Goal: Register for event/course

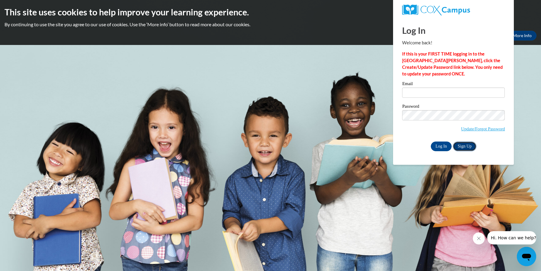
click at [463, 149] on link "Sign Up" at bounding box center [465, 147] width 24 height 10
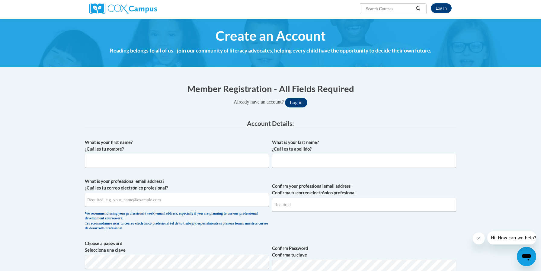
scroll to position [48, 0]
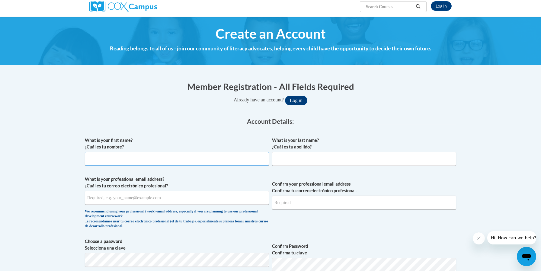
click at [175, 160] on input "What is your first name? ¿Cuál es tu nombre?" at bounding box center [177, 159] width 184 height 14
type input "Rose"
type input "Arnold"
click at [93, 199] on input "What is your professional email address? ¿Cuál es tu correo electrónico profesi…" at bounding box center [177, 198] width 184 height 14
click at [277, 204] on input "Confirm your professional email address Confirma tu correo electrónico profesio…" at bounding box center [364, 203] width 184 height 14
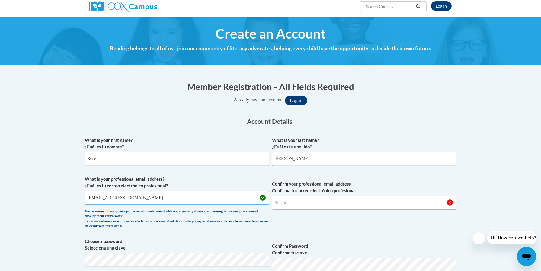
click at [142, 200] on input "rarnold22015@gmail.com" at bounding box center [177, 198] width 184 height 14
type input "rarnold@positivegrowthinc.org"
click at [296, 199] on input "Confirm your professional email address Confirma tu correo electrónico profesio…" at bounding box center [364, 203] width 184 height 14
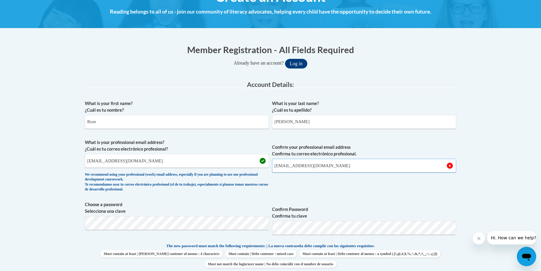
scroll to position [87, 0]
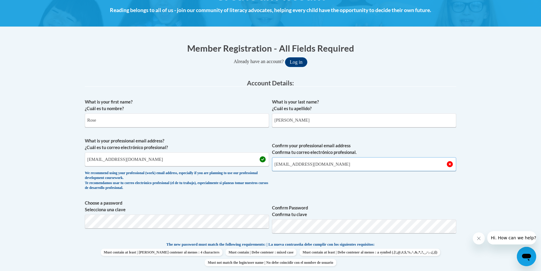
type input "rarnold@positivegrowthinc.org"
click at [383, 188] on span "Confirm your professional email address Confirma tu correo electrónico profesio…" at bounding box center [364, 166] width 184 height 56
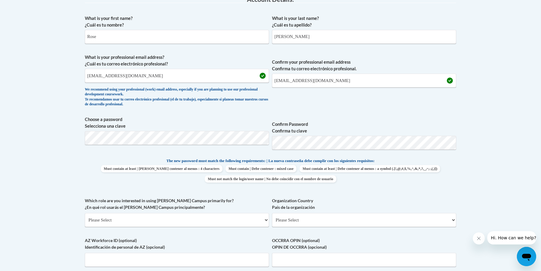
scroll to position [172, 0]
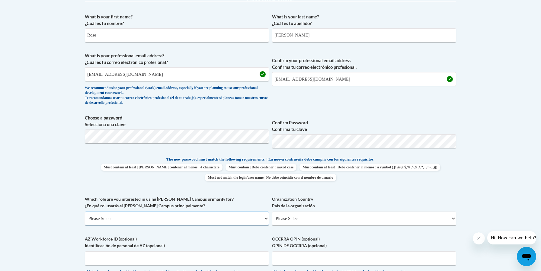
click at [265, 219] on select "Please Select College/University | Colegio/Universidad Community/Nonprofit Part…" at bounding box center [177, 219] width 184 height 14
select select "fbf2d438-af2f-41f8-98f1-81c410e29de3"
click at [85, 212] on select "Please Select College/University | Colegio/Universidad Community/Nonprofit Part…" at bounding box center [177, 219] width 184 height 14
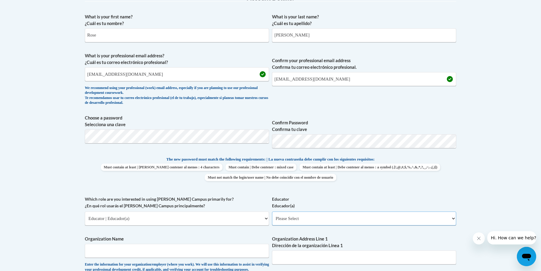
click at [329, 217] on select "Please Select Early Learning/Daycare Teacher/Family Home Care Provider | Maestr…" at bounding box center [364, 219] width 184 height 14
select select "5e2af403-4f2c-4e49-a02f-103e55d7b75b"
click at [272, 212] on select "Please Select Early Learning/Daycare Teacher/Family Home Care Provider | Maestr…" at bounding box center [364, 219] width 184 height 14
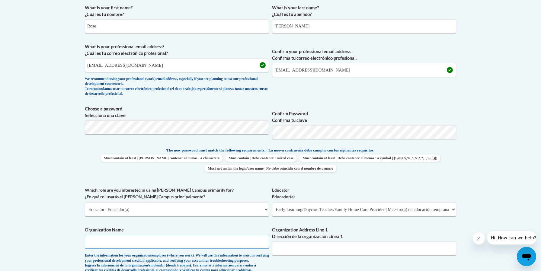
click at [194, 239] on input "Organization Name" at bounding box center [177, 242] width 184 height 14
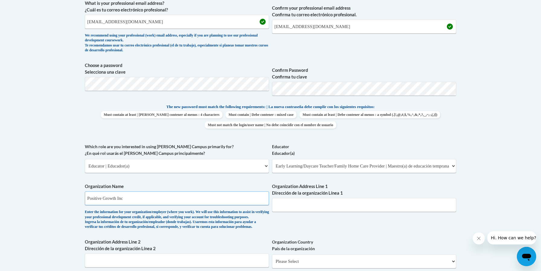
scroll to position [227, 0]
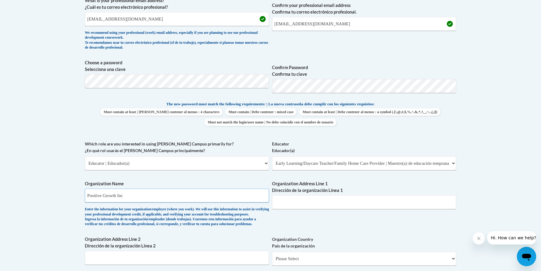
type input "Positive Growth Inc"
click at [294, 203] on input "Organization Address Line 1 Dirección de la organización Línea 1" at bounding box center [364, 202] width 184 height 14
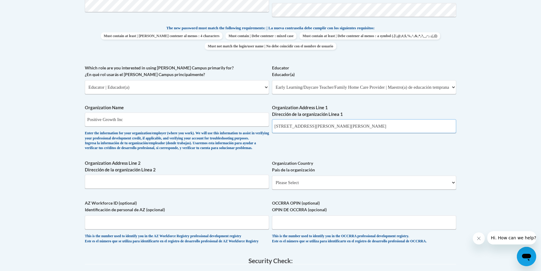
scroll to position [304, 0]
click at [117, 188] on input "Organization Address Line 2 Dirección de la organización Línea 2" at bounding box center [177, 182] width 184 height 14
click at [339, 125] on input "4036 E Ponce De Leon Ave" at bounding box center [364, 126] width 184 height 14
type input "4036 E Ponce De Leon Ave. Clarkston GA 30021"
click at [342, 189] on select "Please Select United States | Estados Unidos Outside of the United States | Fue…" at bounding box center [364, 182] width 184 height 14
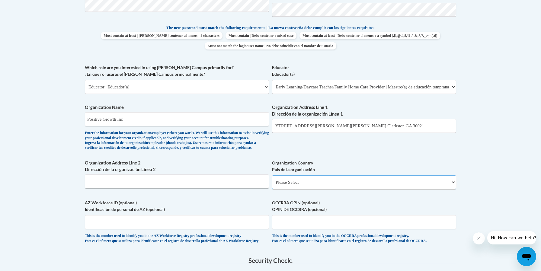
select select "ad49bcad-a171-4b2e-b99c-48b446064914"
click at [272, 185] on select "Please Select United States | Estados Unidos Outside of the United States | Fue…" at bounding box center [364, 182] width 184 height 14
select select
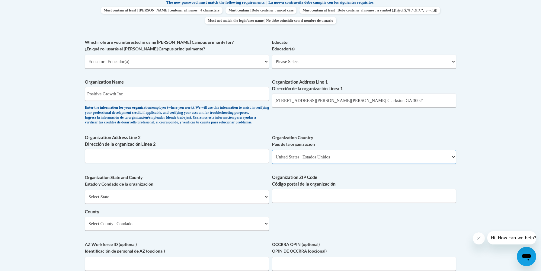
scroll to position [329, 0]
click at [320, 200] on input "Organization ZIP Code Código postal de la organización" at bounding box center [364, 196] width 184 height 14
type input "30021"
click at [380, 100] on input "4036 E Ponce De Leon Ave. Clarkston GA 30021" at bounding box center [364, 100] width 184 height 14
type input "4036 E Ponce De Leon Ave."
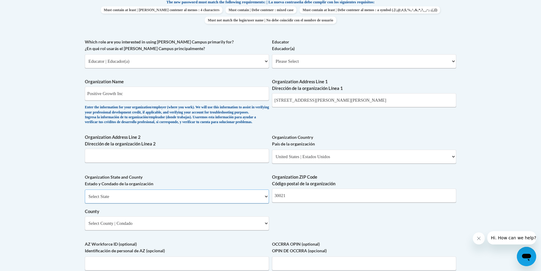
click at [208, 204] on select "Select State Alabama Alaska Arizona Arkansas California Colorado Connecticut De…" at bounding box center [177, 197] width 184 height 14
select select "Georgia"
click at [85, 200] on select "Select State Alabama Alaska Arizona Arkansas California Colorado Connecticut De…" at bounding box center [177, 197] width 184 height 14
click at [136, 163] on input "Organization Address Line 2 Dirección de la organización Línea 2" at bounding box center [177, 156] width 184 height 14
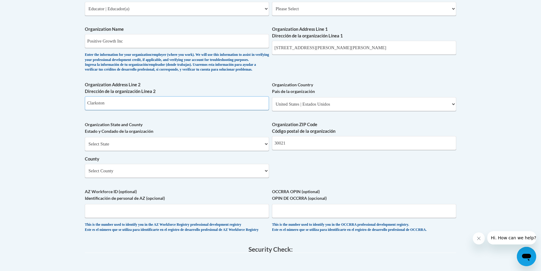
scroll to position [387, 0]
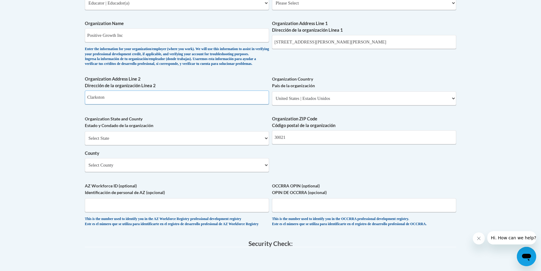
type input "Clarkston"
click at [265, 172] on select "Select County Appling Atkinson Bacon Baker Baldwin Banks Barrow Bartow Ben Hill…" at bounding box center [177, 165] width 184 height 14
select select "DeKalb"
click at [85, 168] on select "Select County Appling Atkinson Bacon Baker Baldwin Banks Barrow Bartow Ben Hill…" at bounding box center [177, 165] width 184 height 14
click at [329, 174] on div "What is your first name? ¿Cuál es tu nombre? Rose What is your last name? ¿Cuál…" at bounding box center [270, 14] width 371 height 438
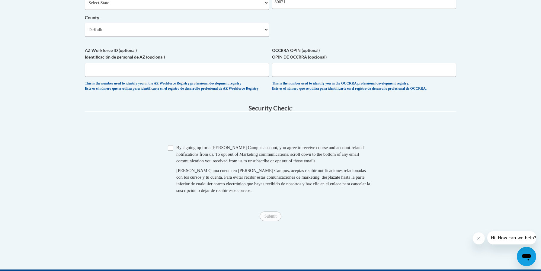
scroll to position [530, 0]
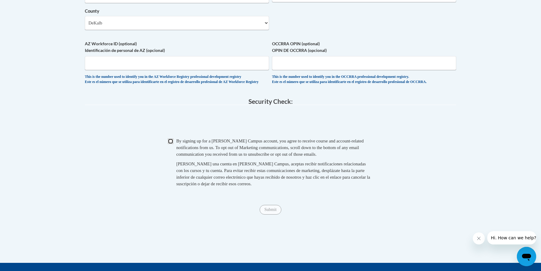
click at [169, 144] on input "Checkbox" at bounding box center [170, 141] width 5 height 5
checkbox input "true"
click at [271, 215] on input "Submit" at bounding box center [271, 210] width 22 height 10
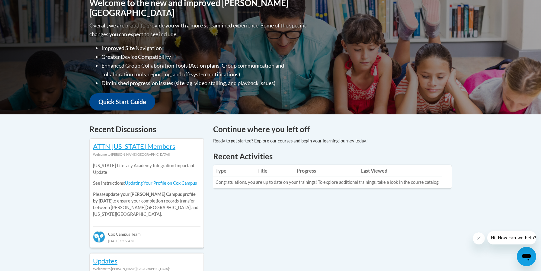
scroll to position [144, 0]
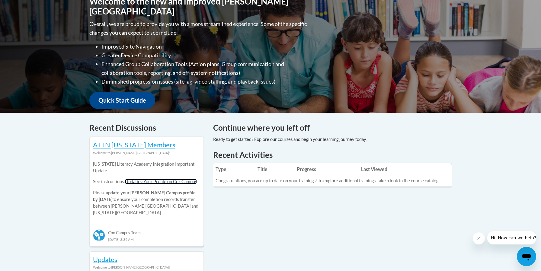
click at [175, 181] on link "Updating Your Profile on Cox Campus" at bounding box center [161, 181] width 72 height 5
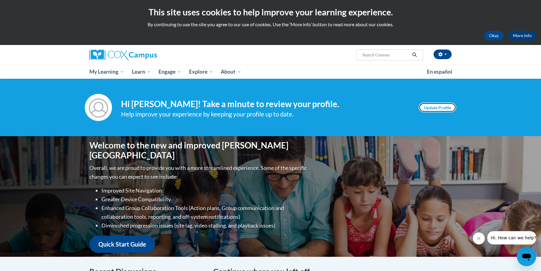
click at [448, 105] on link "Update Profile" at bounding box center [437, 108] width 37 height 10
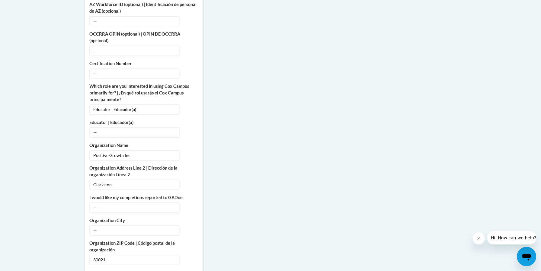
scroll to position [332, 0]
click at [190, 205] on icon "Custom profile fields" at bounding box center [191, 207] width 4 height 4
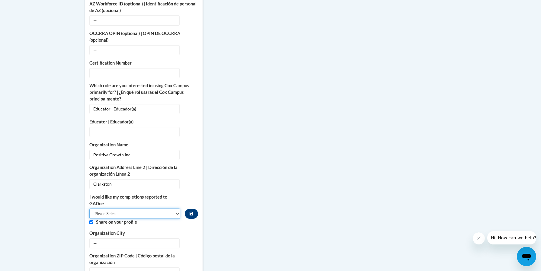
click at [176, 209] on select "Please Select Yes No" at bounding box center [134, 214] width 91 height 10
select select "603ba6f8-c7dd-435b-84cd-d4c8cfb77024"
click at [89, 209] on select "Please Select Yes No" at bounding box center [134, 214] width 91 height 10
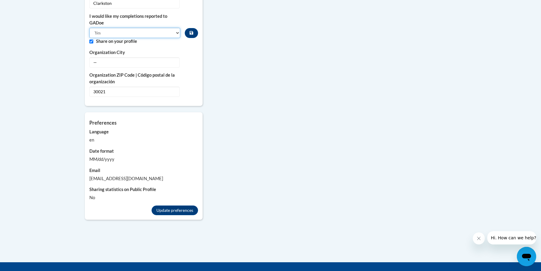
scroll to position [569, 0]
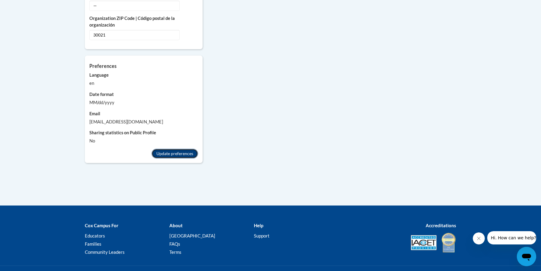
click at [183, 149] on button "Update preferences" at bounding box center [175, 154] width 47 height 10
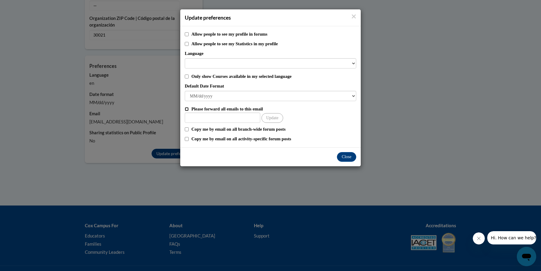
click at [186, 109] on input "Please forward all emails to this email" at bounding box center [187, 109] width 4 height 4
checkbox input "true"
click at [194, 118] on input "Other Email" at bounding box center [222, 118] width 75 height 10
type input "rarnold22015@gmail.com"
click at [186, 109] on input "Please forward all emails to this email" at bounding box center [187, 109] width 4 height 4
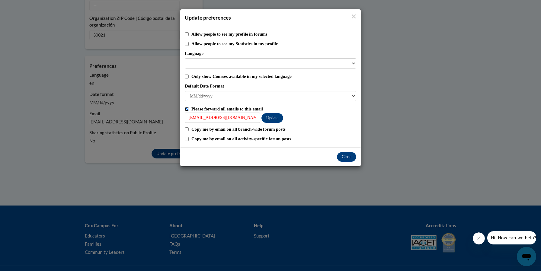
checkbox input "false"
click at [347, 158] on button "Close" at bounding box center [346, 157] width 19 height 10
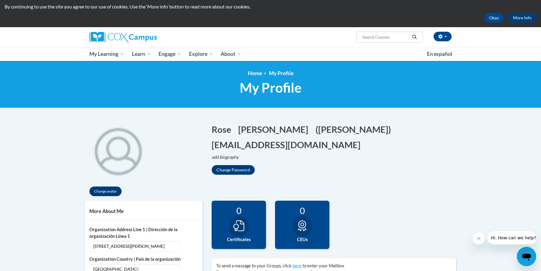
scroll to position [17, 0]
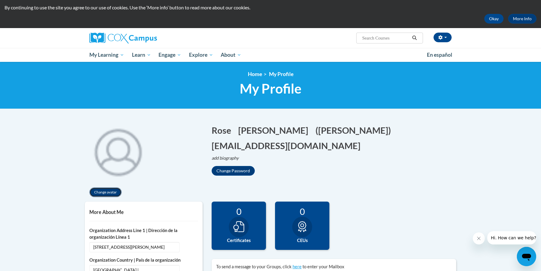
click at [110, 191] on button "Change avatar" at bounding box center [105, 193] width 32 height 10
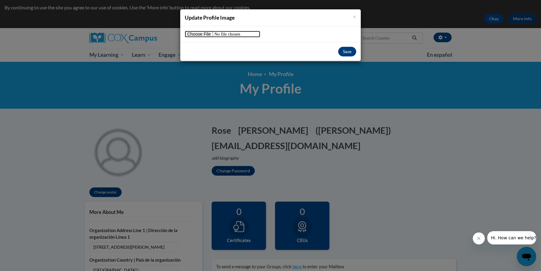
click at [205, 33] on input "file" at bounding box center [222, 34] width 75 height 7
click at [354, 17] on span "×" at bounding box center [355, 17] width 4 height 8
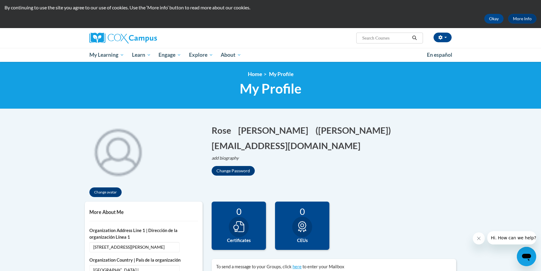
click at [375, 40] on input "Search..." at bounding box center [386, 37] width 48 height 7
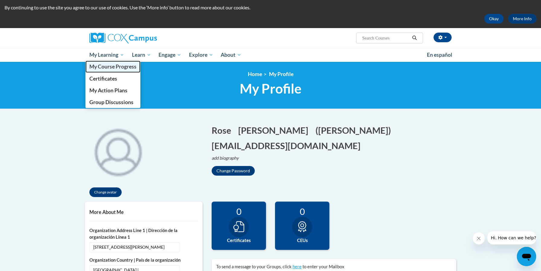
click at [107, 66] on span "My Course Progress" at bounding box center [112, 66] width 47 height 6
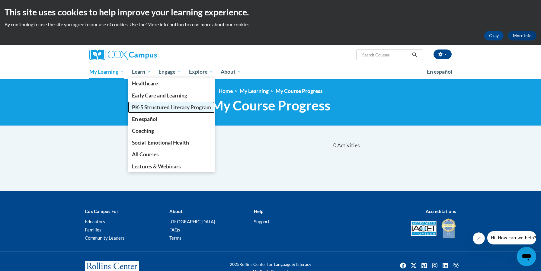
click at [166, 108] on span "PK-5 Structured Literacy Program" at bounding box center [171, 107] width 79 height 6
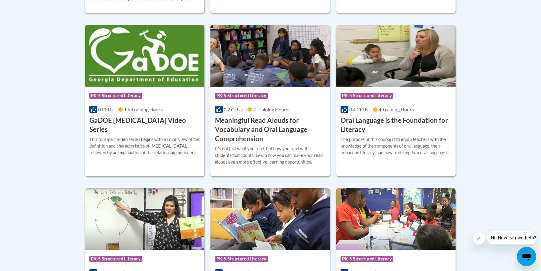
scroll to position [380, 0]
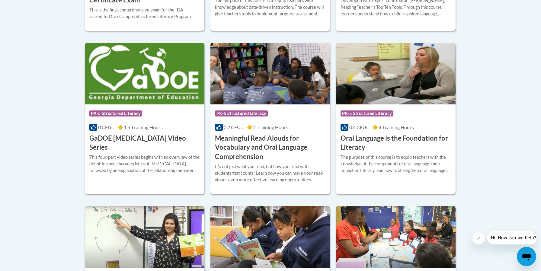
click at [275, 89] on img at bounding box center [270, 74] width 120 height 62
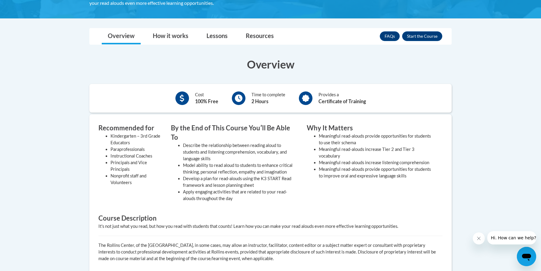
scroll to position [165, 0]
click at [422, 35] on button "Enroll" at bounding box center [422, 37] width 40 height 10
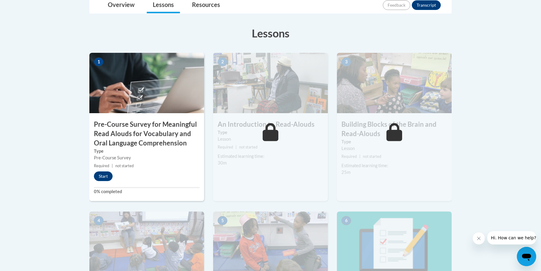
scroll to position [178, 0]
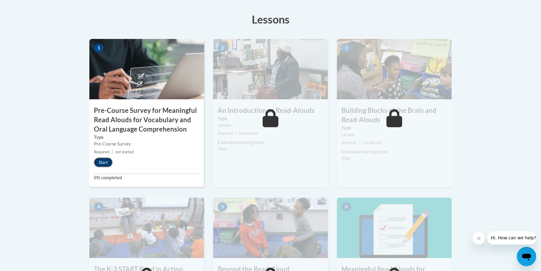
click at [102, 164] on button "Start" at bounding box center [103, 163] width 19 height 10
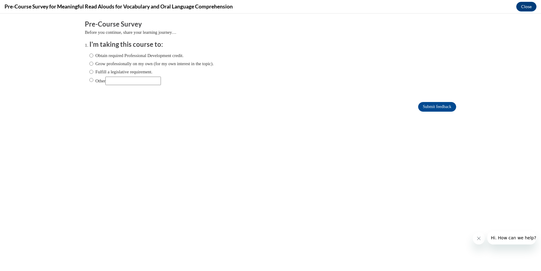
scroll to position [0, 0]
click at [92, 56] on input "Obtain required Professional Development credit." at bounding box center [91, 55] width 4 height 7
radio input "true"
click at [432, 107] on input "Submit feedback" at bounding box center [437, 107] width 38 height 10
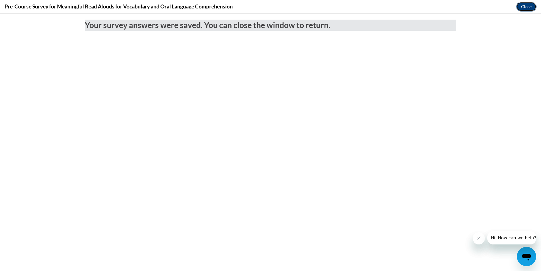
click at [524, 5] on button "Close" at bounding box center [526, 7] width 20 height 10
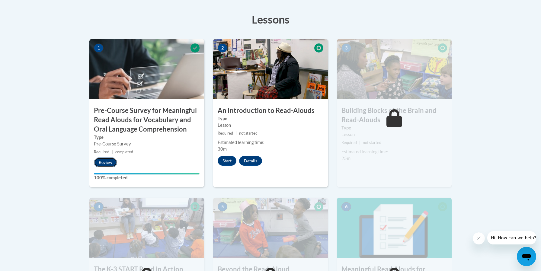
click at [105, 163] on button "Review" at bounding box center [105, 163] width 23 height 10
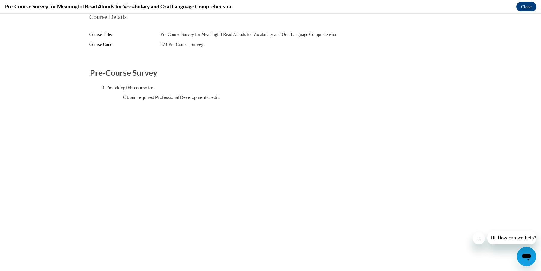
click at [477, 241] on button "Close message from company" at bounding box center [479, 239] width 12 height 12
click at [528, 6] on button "Close" at bounding box center [526, 7] width 20 height 10
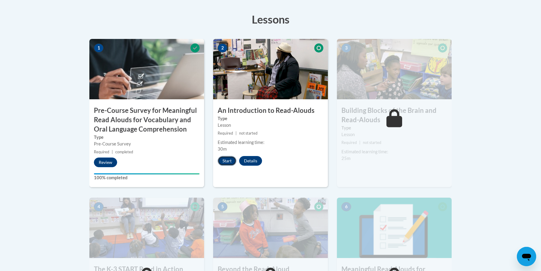
click at [227, 162] on button "Start" at bounding box center [227, 161] width 19 height 10
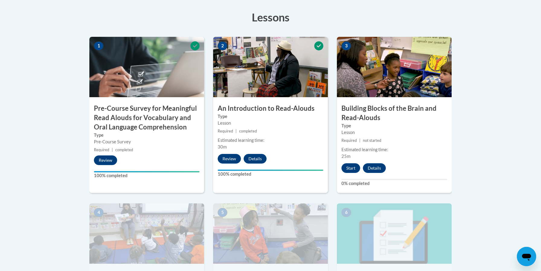
scroll to position [195, 0]
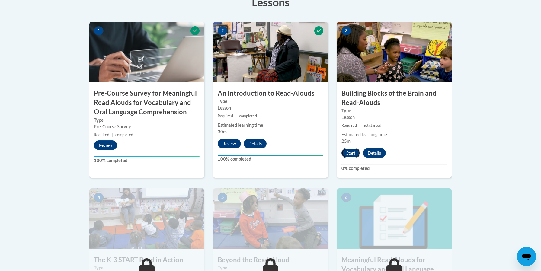
click at [350, 153] on button "Start" at bounding box center [351, 153] width 19 height 10
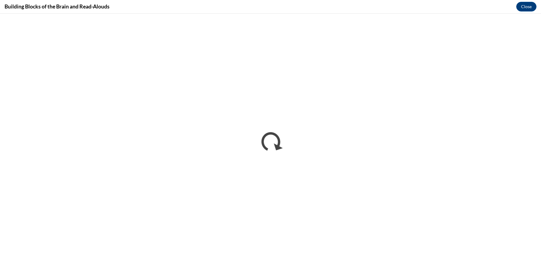
scroll to position [0, 0]
